Goal: Task Accomplishment & Management: Use online tool/utility

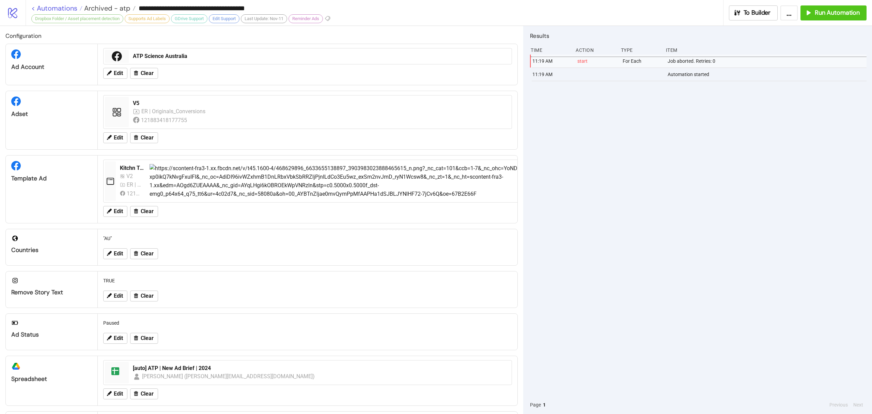
click at [67, 6] on link "< Automations" at bounding box center [56, 8] width 51 height 7
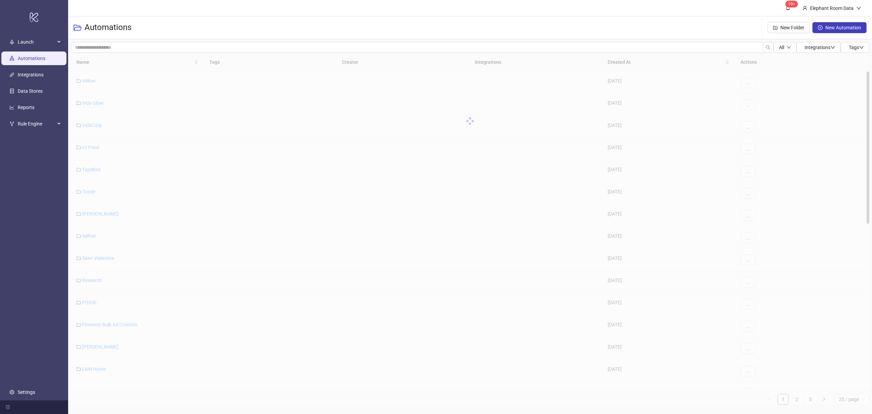
click at [103, 258] on div "Name Tags Creator Integrations Created At Actions Willow 2024-06-07 ... Vida Gl…" at bounding box center [470, 229] width 798 height 352
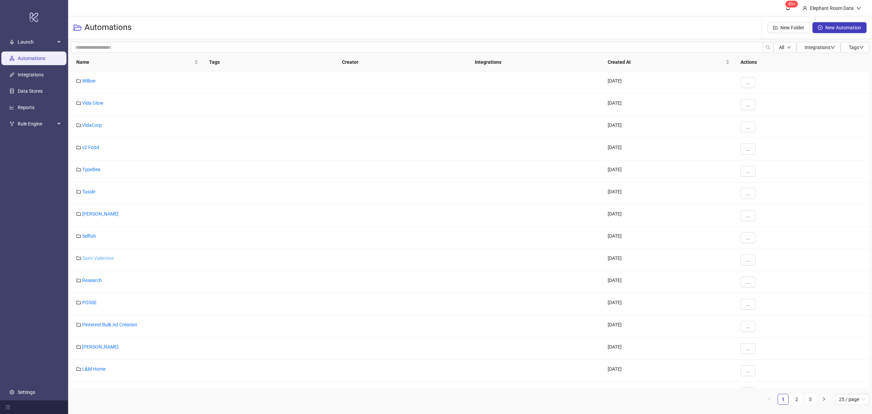
click at [103, 258] on div "Name Tags Creator Integrations Created At Actions Willow 2024-06-07 ... Vida Gl…" at bounding box center [470, 229] width 798 height 352
click at [104, 258] on link "Saint Valentine" at bounding box center [98, 257] width 32 height 5
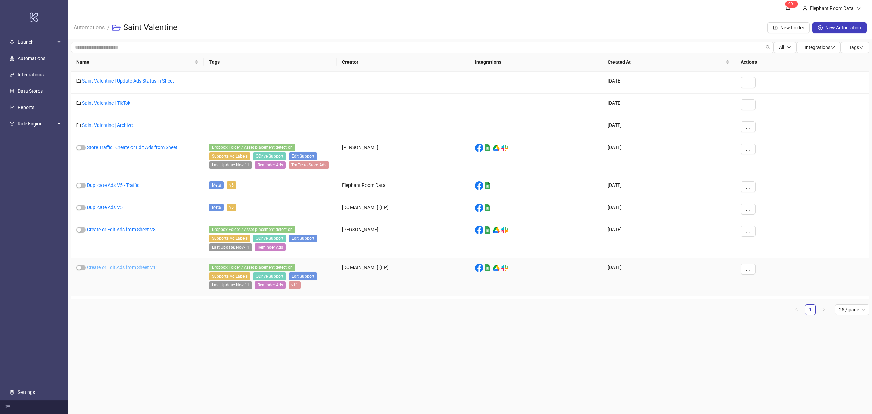
click at [120, 267] on link "Create or Edit Ads from Sheet V11" at bounding box center [123, 266] width 72 height 5
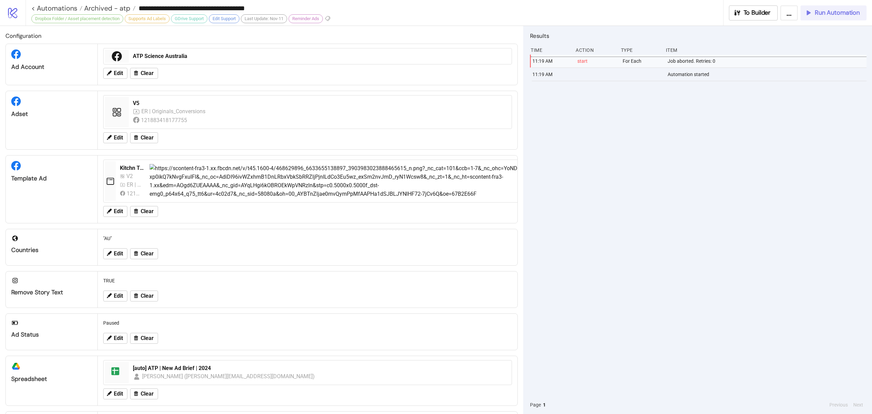
type input "**********"
click at [849, 15] on span "Run Automation" at bounding box center [837, 13] width 45 height 8
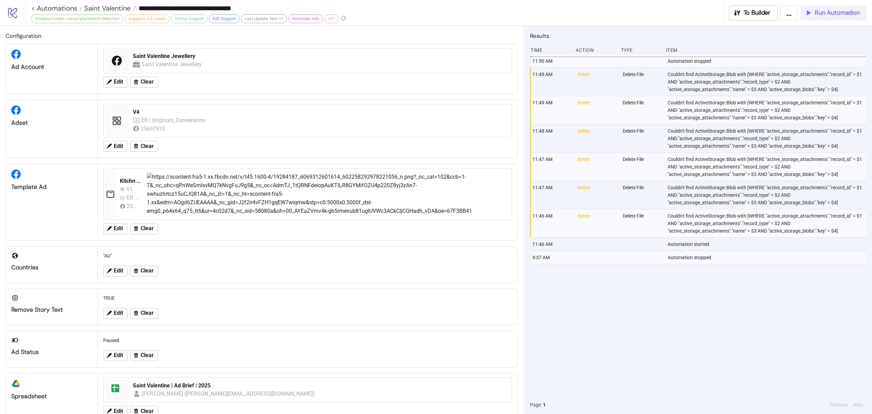
click at [845, 17] on button "Run Automation" at bounding box center [833, 12] width 66 height 15
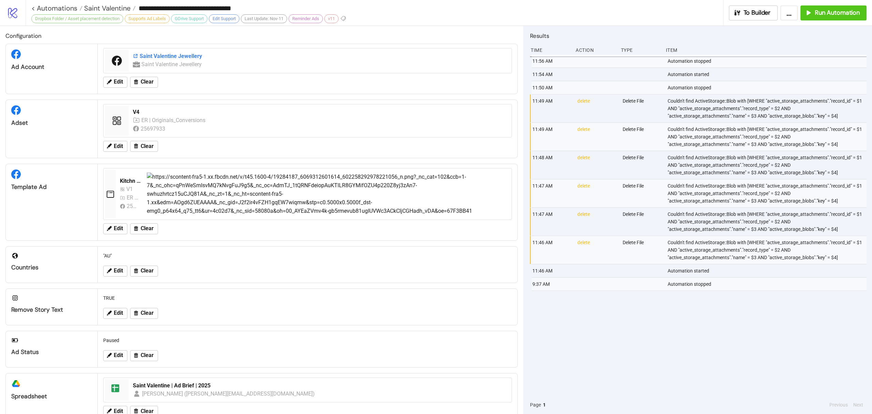
click at [167, 56] on div "Saint Valentine Jewellery" at bounding box center [320, 55] width 375 height 7
click at [124, 10] on span "Saint Valentine" at bounding box center [106, 8] width 48 height 9
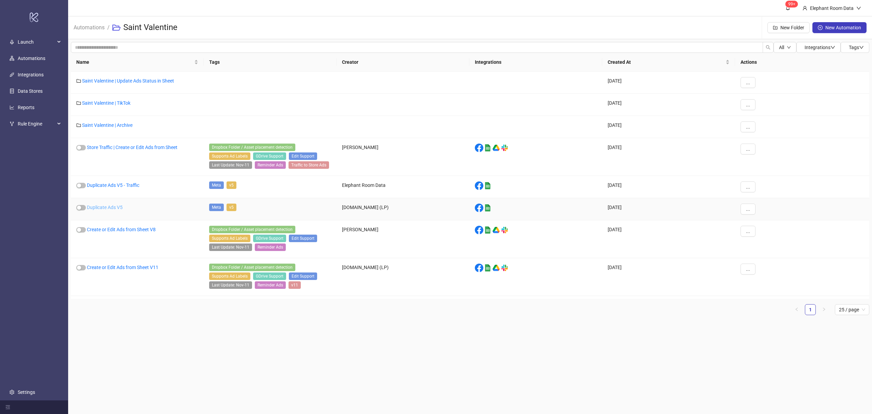
click at [105, 209] on link "Duplicate Ads V5" at bounding box center [105, 206] width 36 height 5
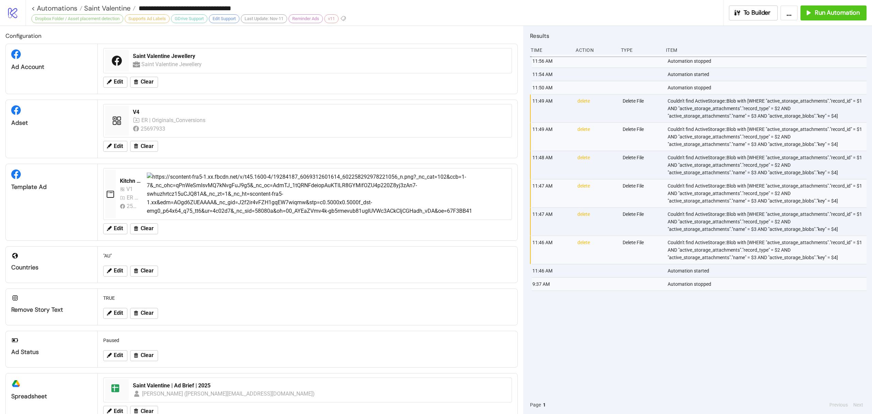
type input "**********"
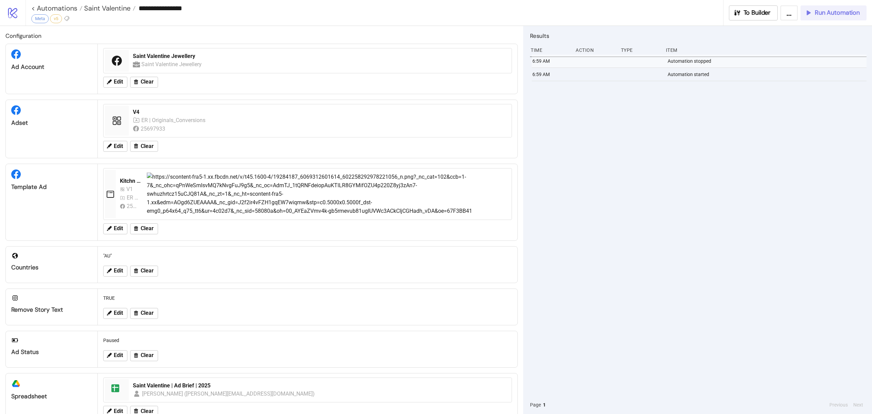
click at [851, 10] on span "Run Automation" at bounding box center [837, 13] width 45 height 8
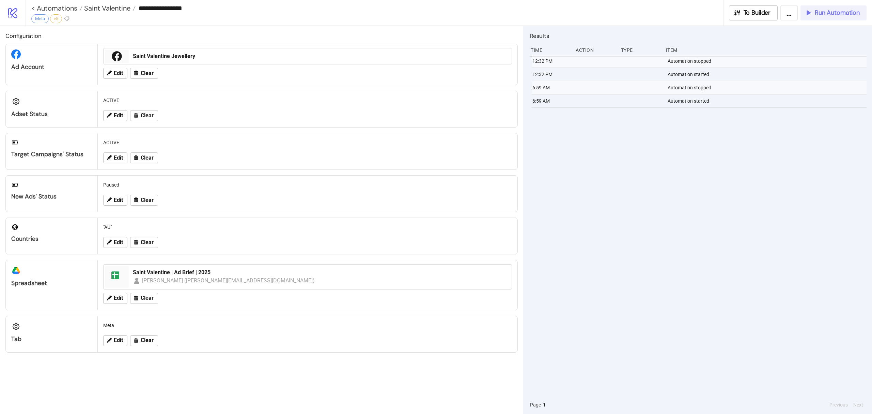
click at [820, 7] on button "Run Automation" at bounding box center [833, 12] width 66 height 15
click at [854, 11] on span "Run Automation" at bounding box center [837, 13] width 45 height 8
click at [857, 16] on span "Run Automation" at bounding box center [837, 13] width 45 height 8
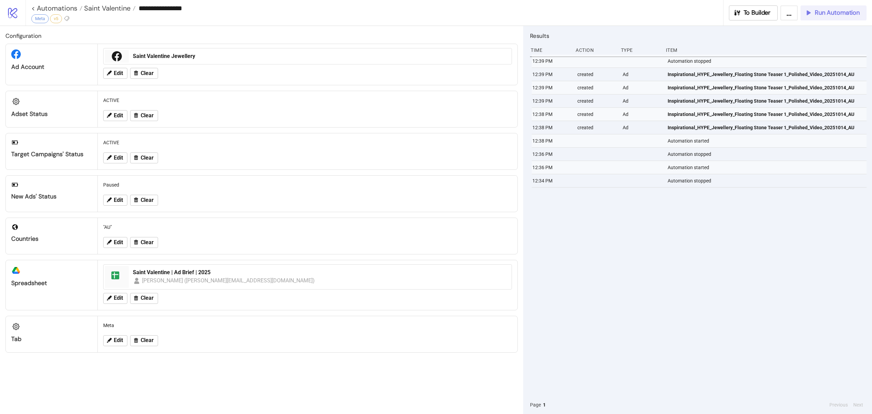
click at [841, 17] on button "Run Automation" at bounding box center [833, 12] width 66 height 15
